Goal: Information Seeking & Learning: Learn about a topic

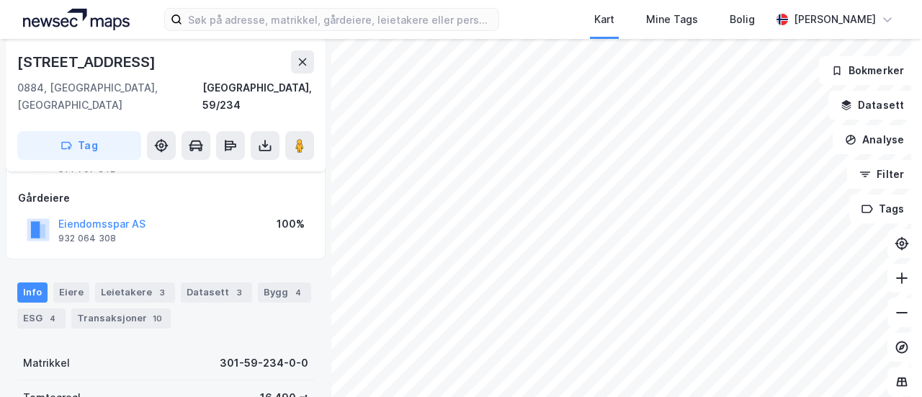
scroll to position [72, 0]
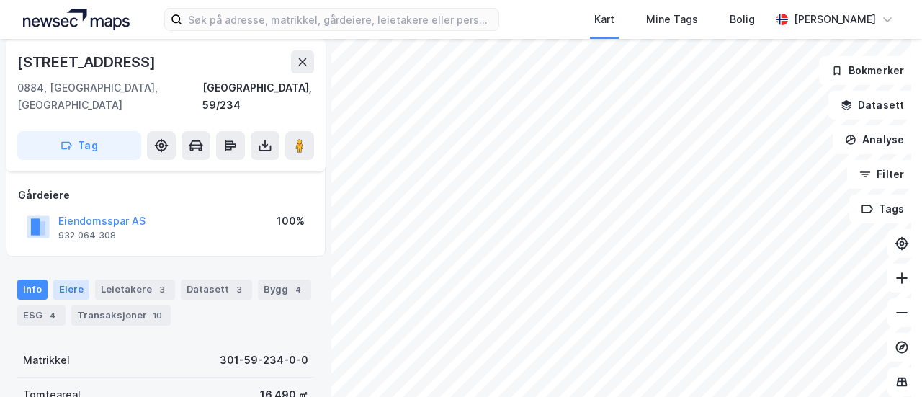
click at [71, 279] on div "Eiere" at bounding box center [71, 289] width 36 height 20
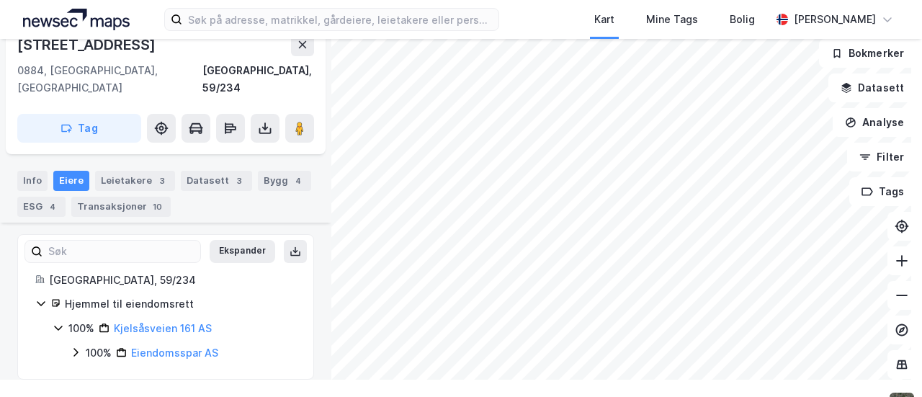
scroll to position [40, 0]
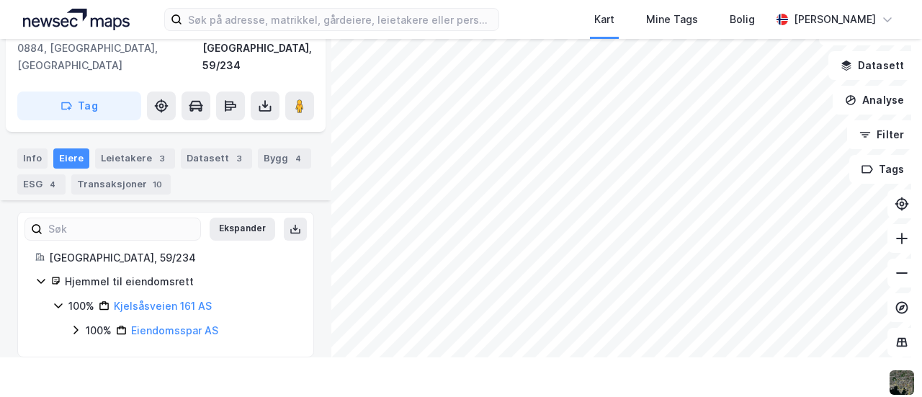
click at [64, 312] on div "100% Kjelsåsveien 161 AS 100% Eiendomsspar AS" at bounding box center [174, 319] width 243 height 42
click at [69, 313] on div "100% Kjelsåsveien 161 AS 100% Eiendomsspar AS" at bounding box center [174, 319] width 243 height 42
click at [73, 324] on icon at bounding box center [76, 330] width 12 height 12
click at [140, 300] on link "Kjelsåsveien 161 AS" at bounding box center [163, 306] width 98 height 12
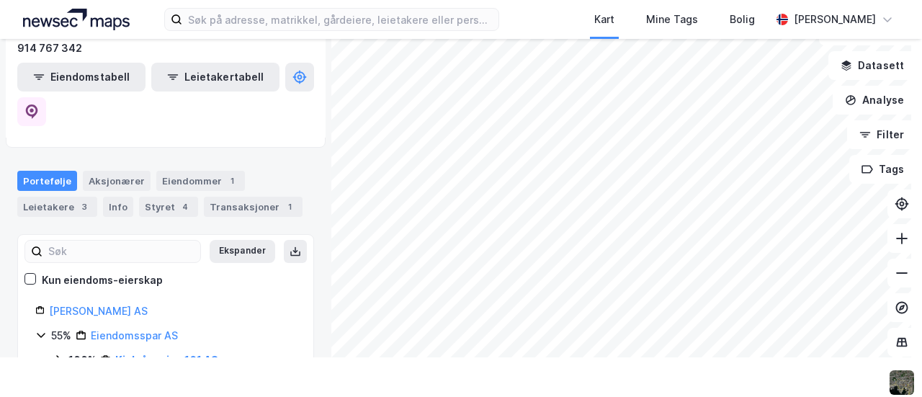
scroll to position [144, 0]
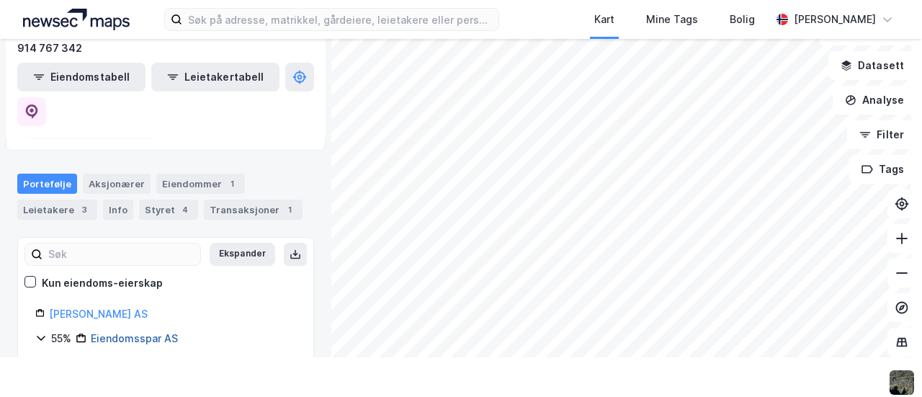
click at [138, 332] on link "Eiendomsspar AS" at bounding box center [134, 338] width 87 height 12
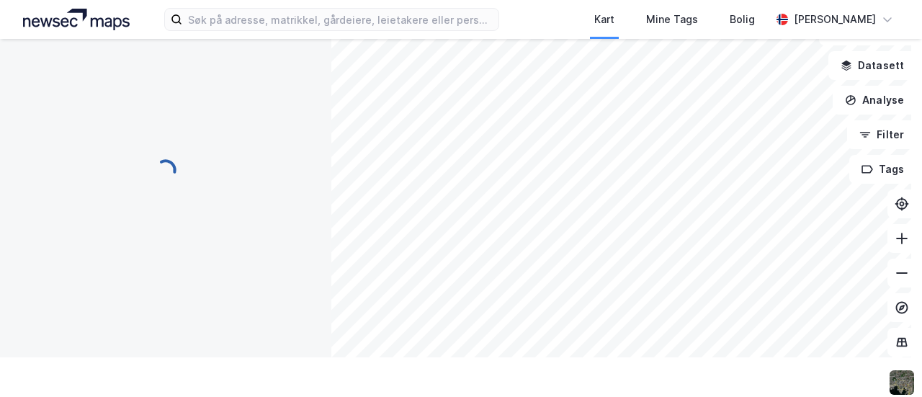
scroll to position [0, 0]
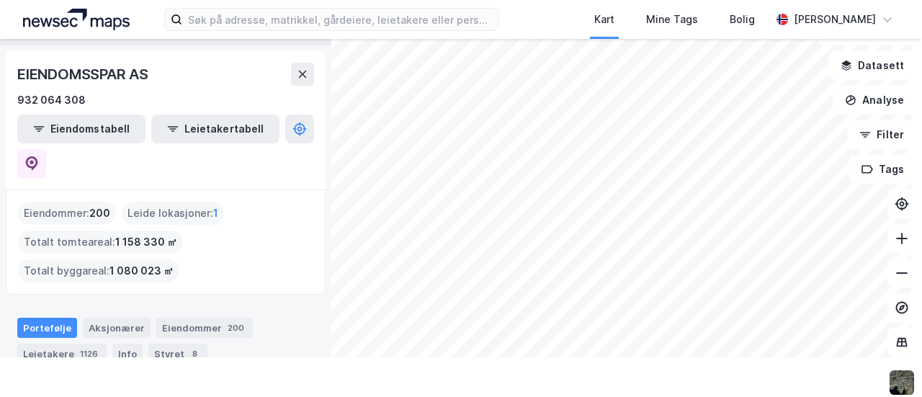
click at [779, 396] on html "Kart Mine Tags Bolig [PERSON_NAME] Kjelsåsveien 161 [GEOGRAPHIC_DATA] 161 AS Gå…" at bounding box center [461, 198] width 922 height 397
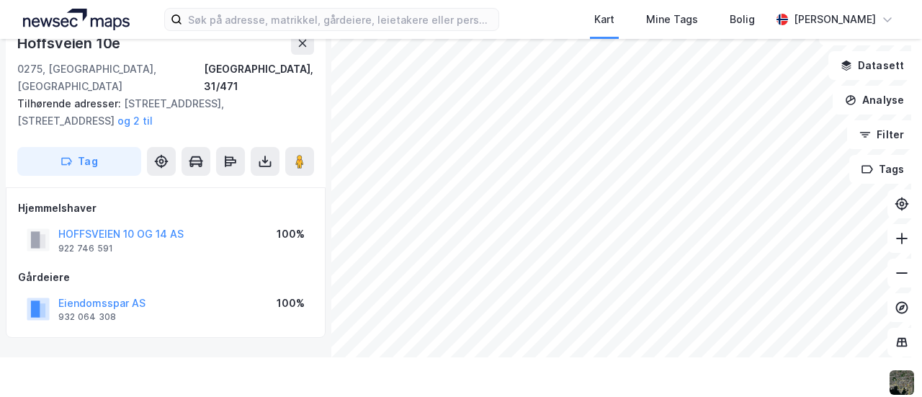
scroll to position [28, 0]
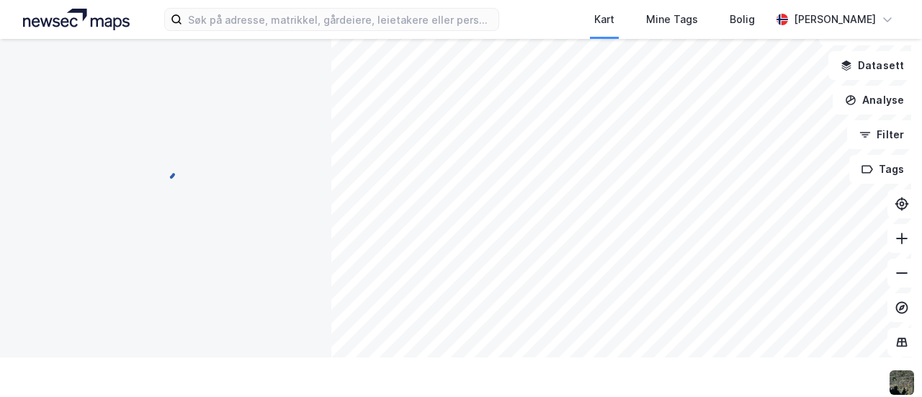
scroll to position [28, 0]
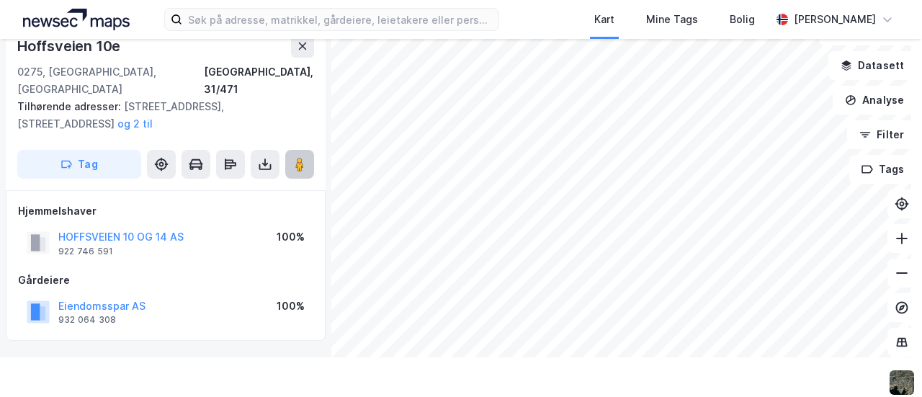
click at [299, 157] on image at bounding box center [299, 164] width 9 height 14
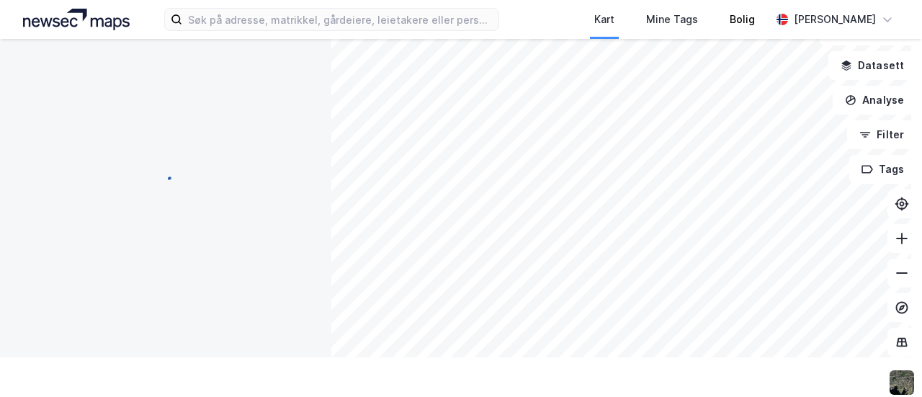
scroll to position [28, 0]
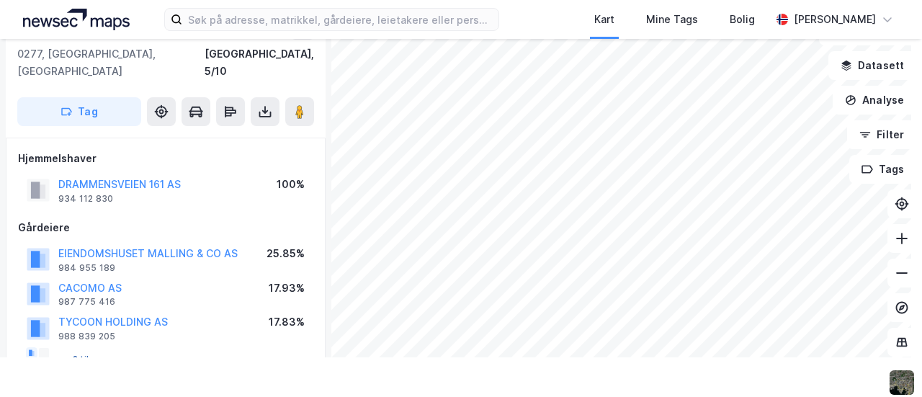
click at [0, 0] on button "og 2 til" at bounding box center [0, 0] width 0 height 0
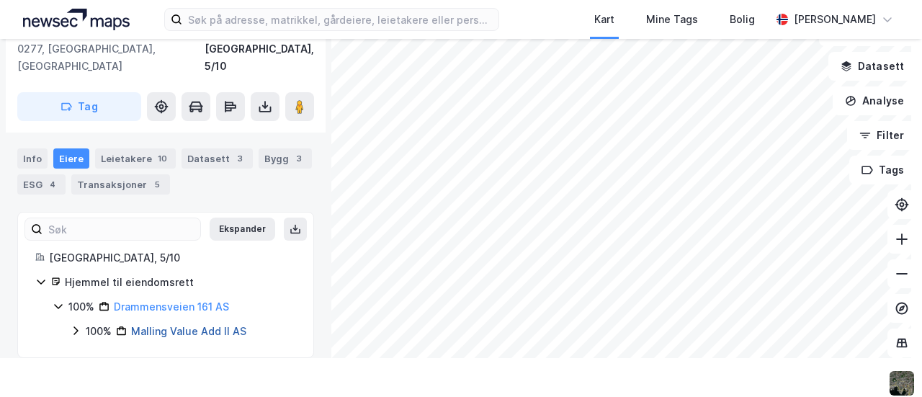
scroll to position [40, 0]
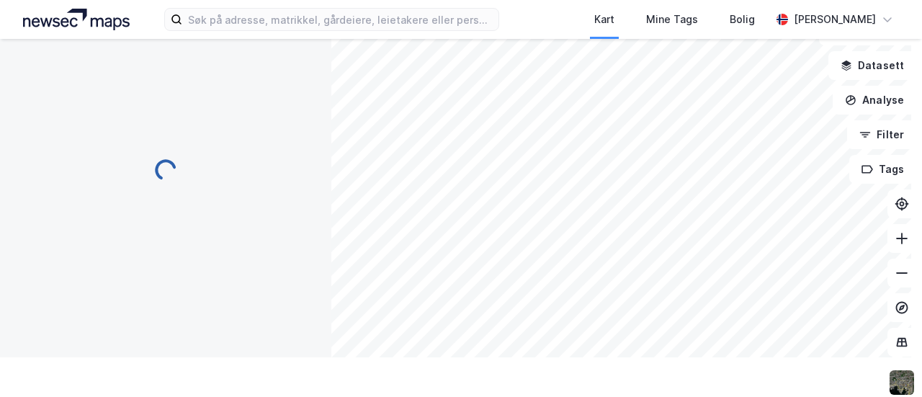
scroll to position [162, 0]
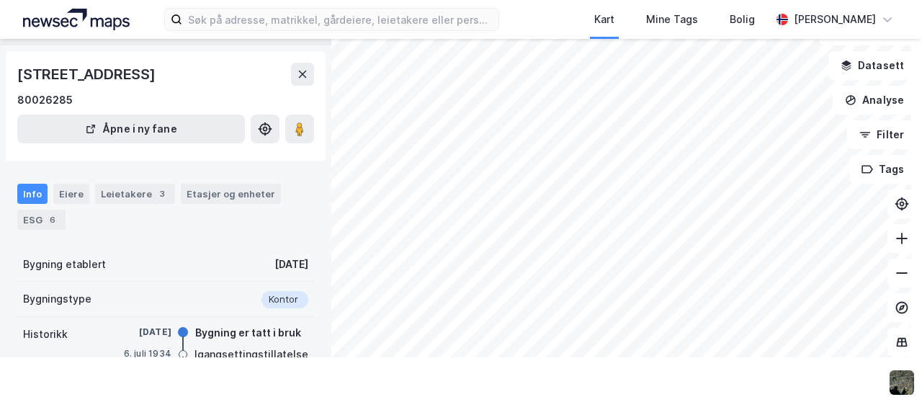
scroll to position [3, 0]
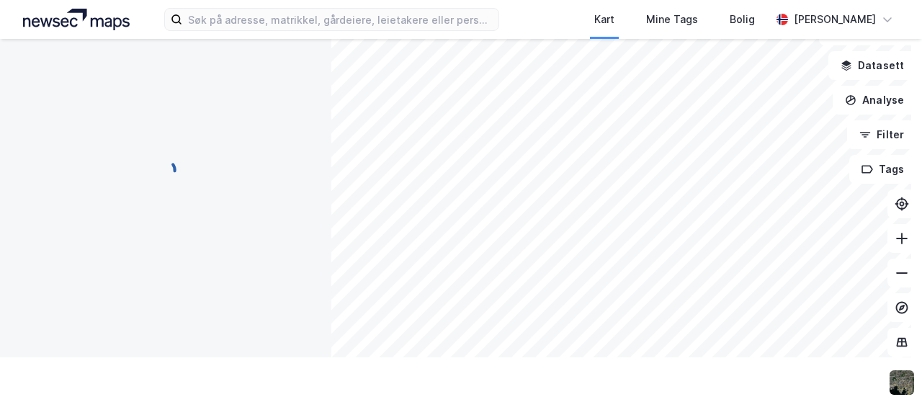
scroll to position [3, 0]
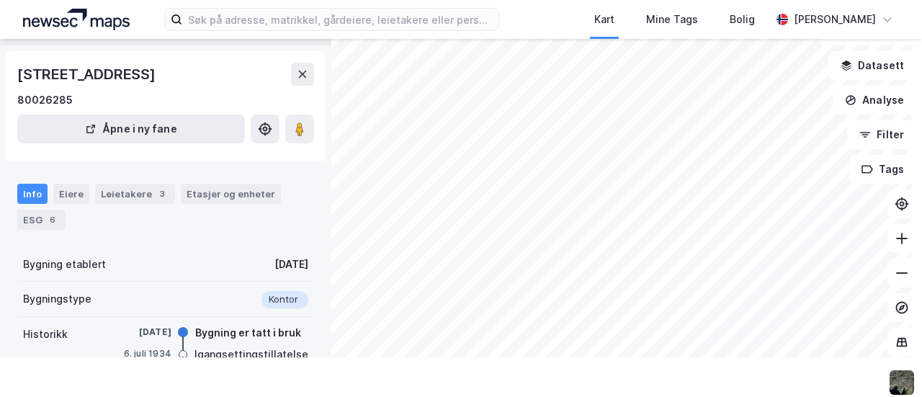
scroll to position [3, 0]
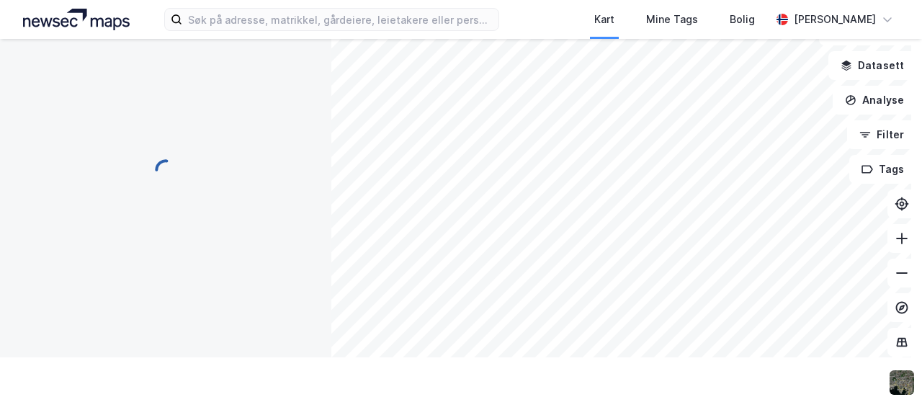
scroll to position [3, 0]
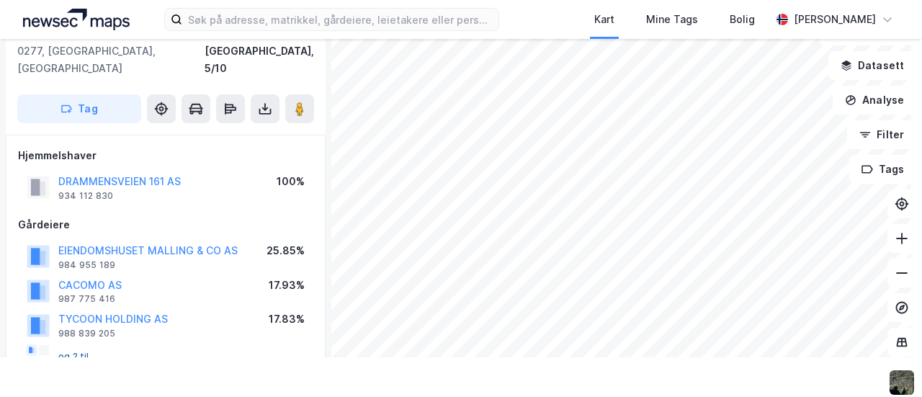
click at [0, 0] on button "og 2 til" at bounding box center [0, 0] width 0 height 0
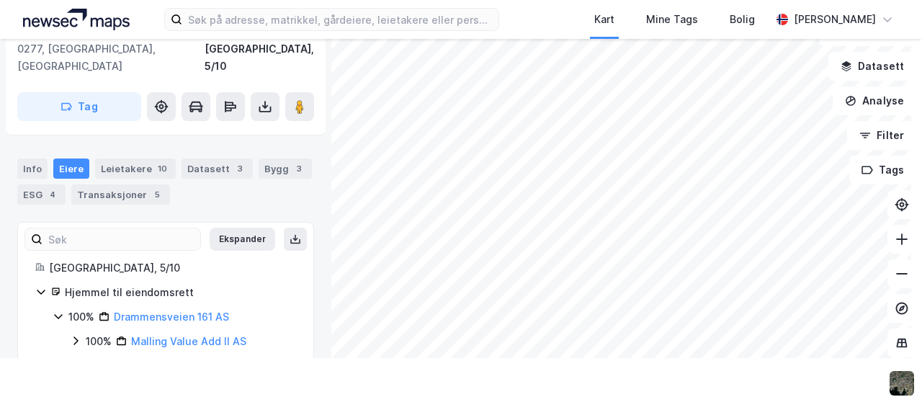
scroll to position [261, 0]
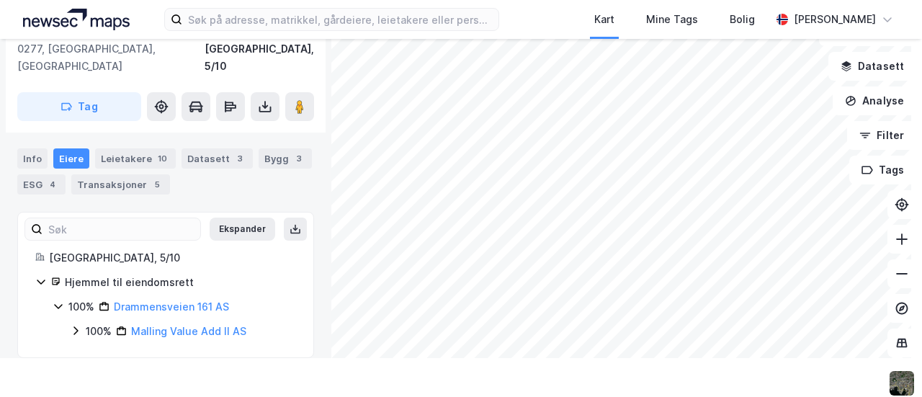
click at [74, 325] on icon at bounding box center [76, 331] width 12 height 12
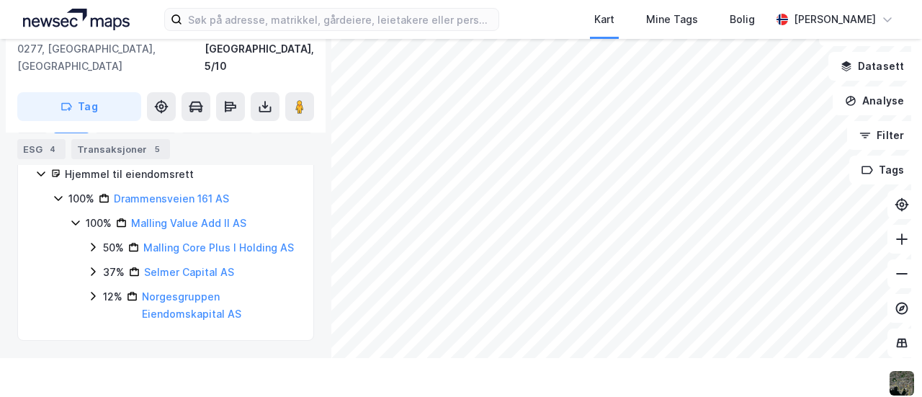
click at [97, 241] on icon at bounding box center [93, 247] width 12 height 12
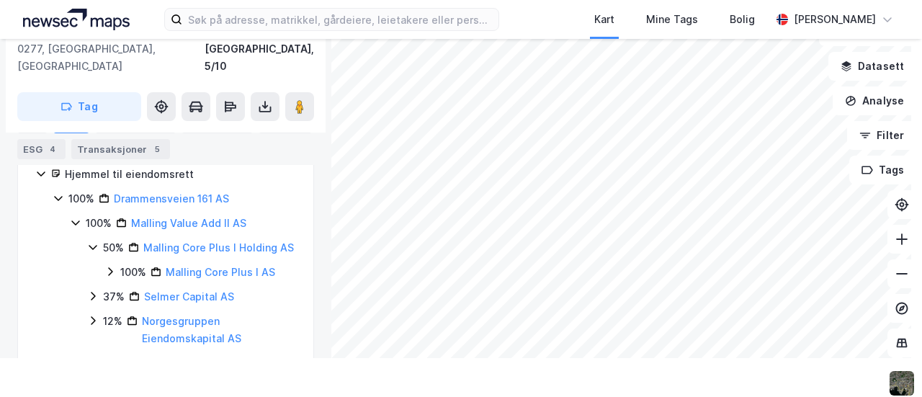
click at [97, 272] on div "50% Malling Core Plus I Holding AS 100% Malling Core Plus I AS" at bounding box center [191, 260] width 209 height 42
click at [110, 269] on icon at bounding box center [110, 271] width 4 height 9
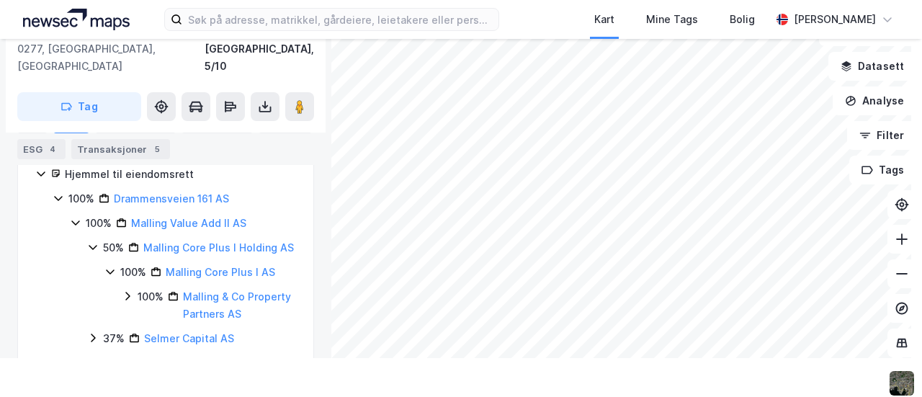
scroll to position [452, 0]
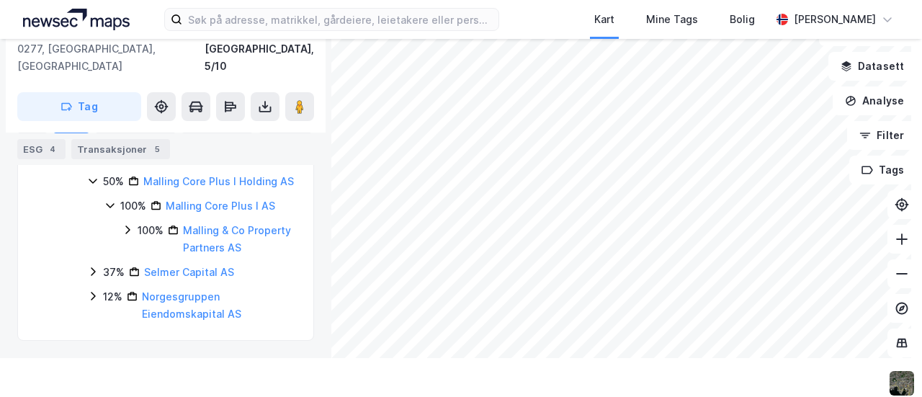
click at [132, 224] on icon at bounding box center [128, 230] width 12 height 12
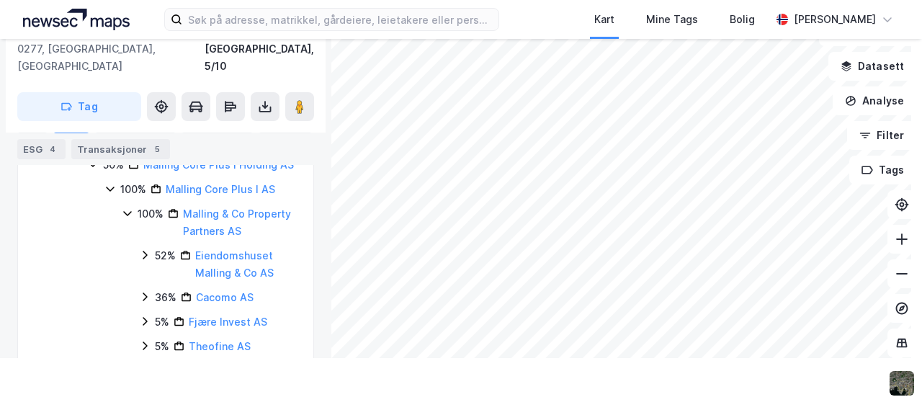
scroll to position [524, 0]
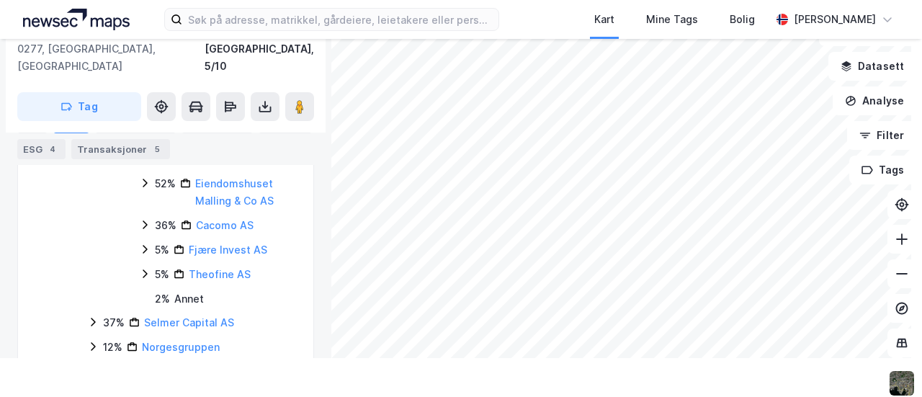
click at [144, 187] on icon at bounding box center [145, 183] width 4 height 9
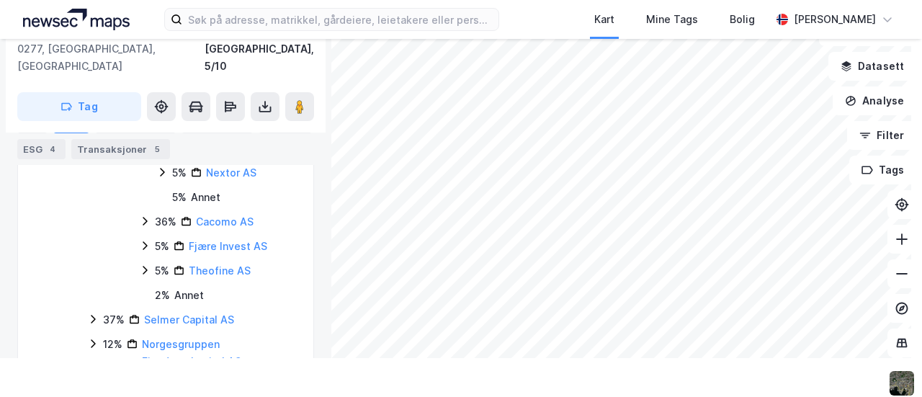
scroll to position [668, 0]
